Goal: Find contact information: Obtain details needed to contact an individual or organization

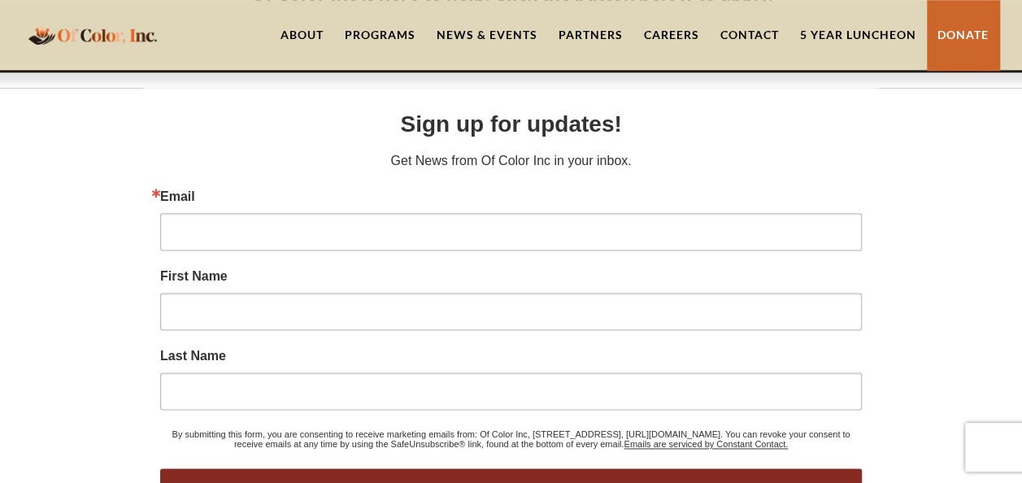
scroll to position [769, 0]
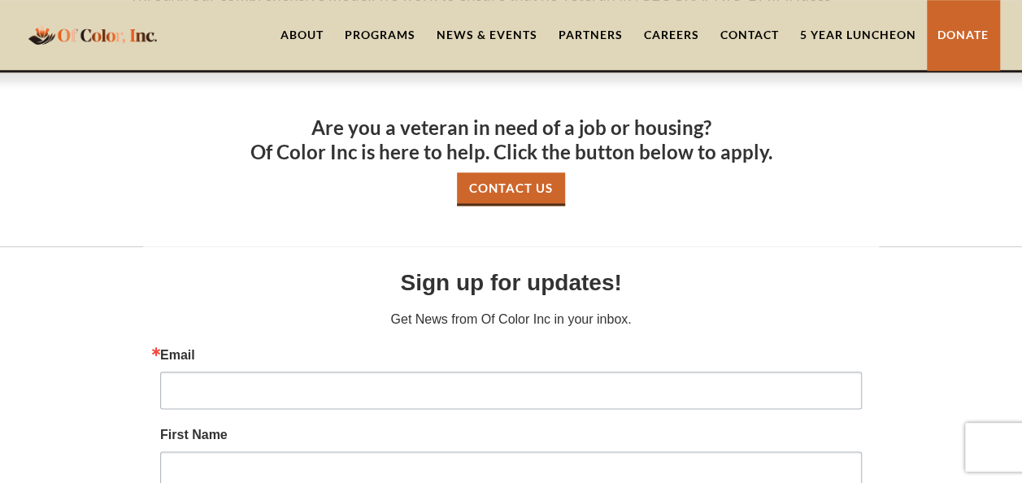
click at [522, 192] on link "Contact Us" at bounding box center [511, 188] width 108 height 33
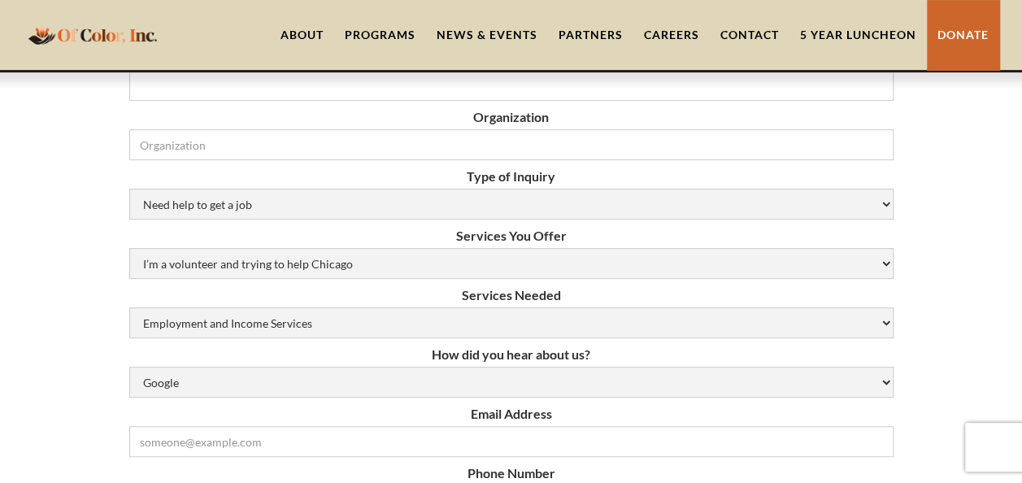
scroll to position [325, 0]
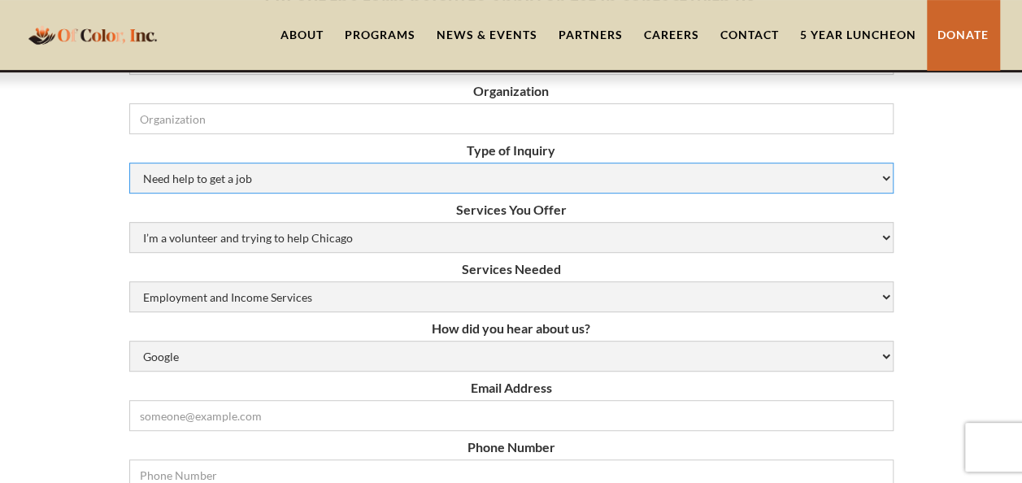
click at [342, 176] on select "Need help to get a job Volunteer or Donation Partnership Other" at bounding box center [511, 178] width 765 height 31
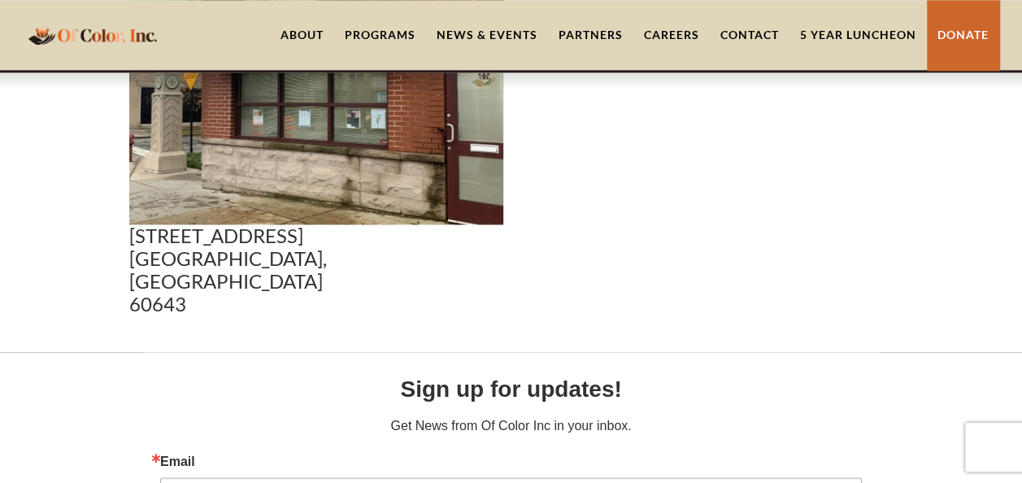
scroll to position [1070, 0]
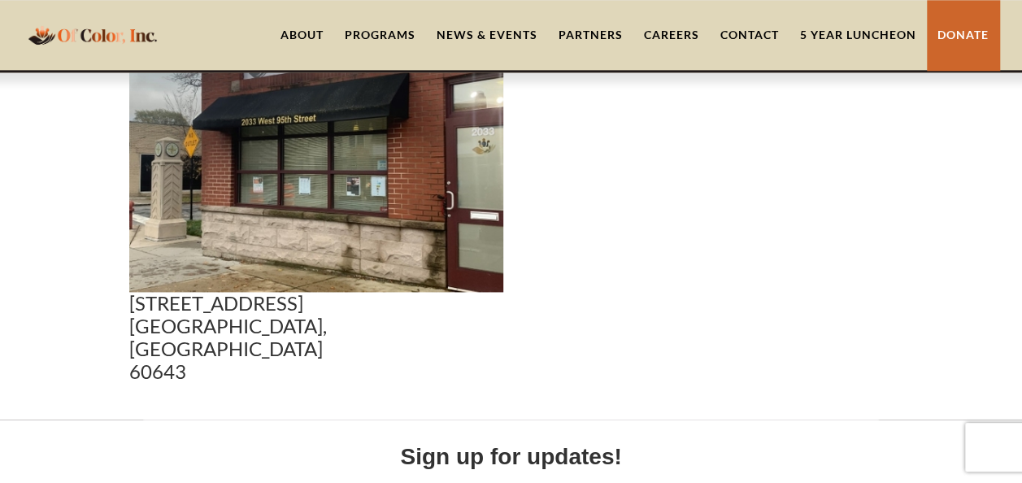
click at [366, 42] on div "Programs" at bounding box center [380, 35] width 71 height 16
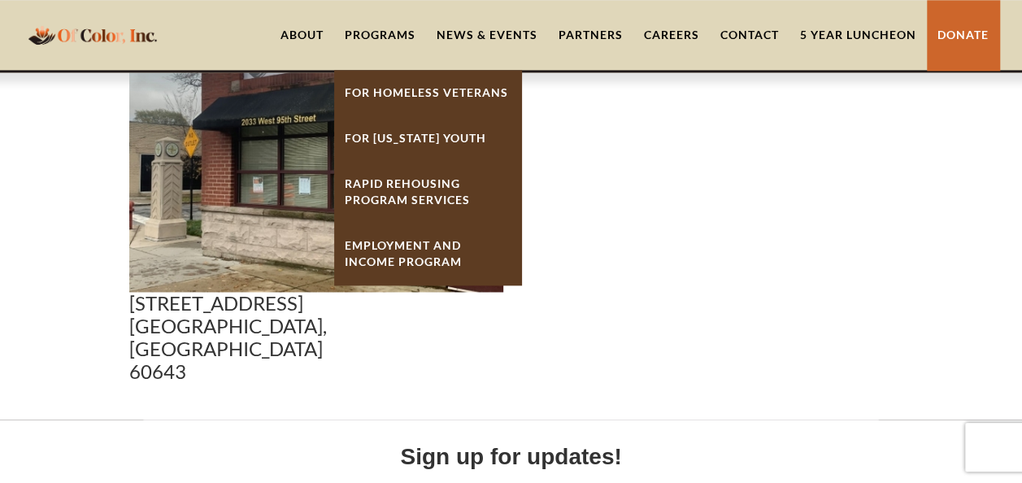
click at [401, 94] on link "For Homeless Veterans" at bounding box center [427, 93] width 187 height 46
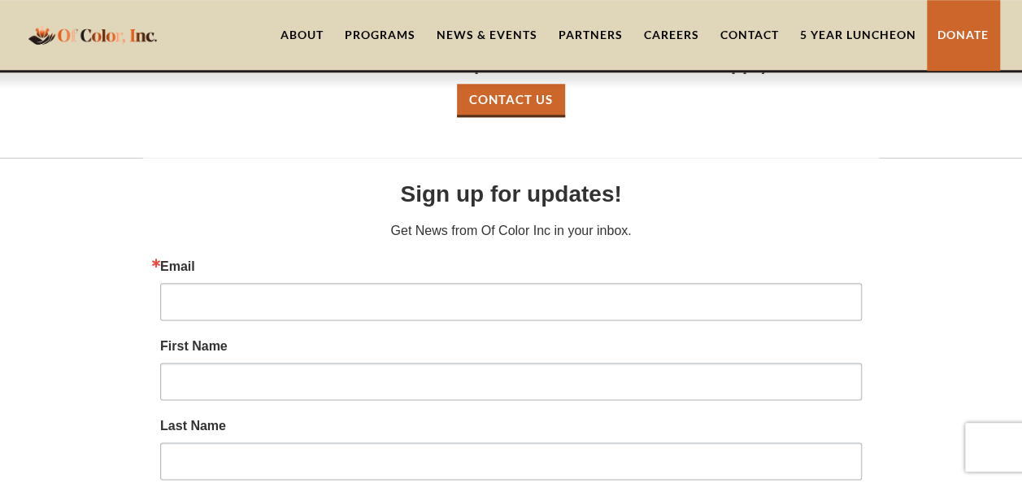
scroll to position [732, 0]
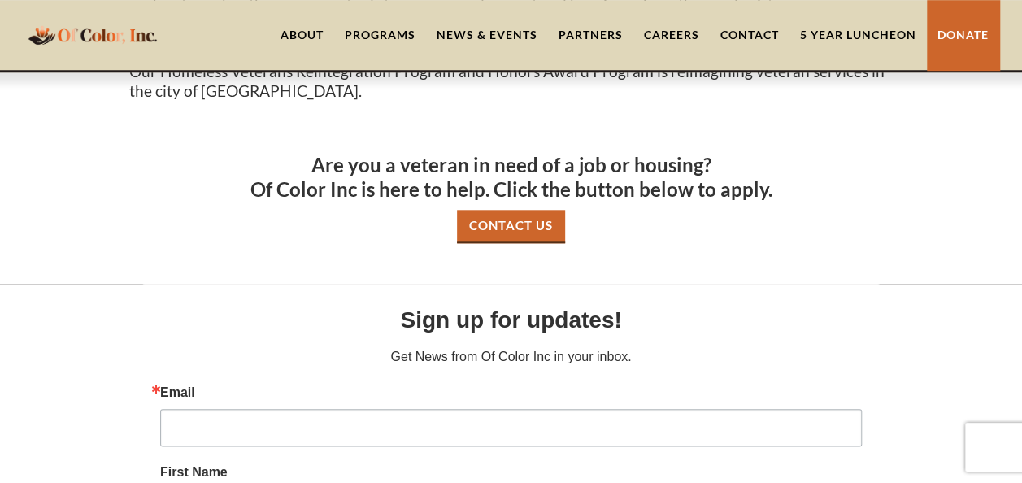
click at [521, 228] on link "Contact Us" at bounding box center [511, 226] width 108 height 33
